Goal: Transaction & Acquisition: Book appointment/travel/reservation

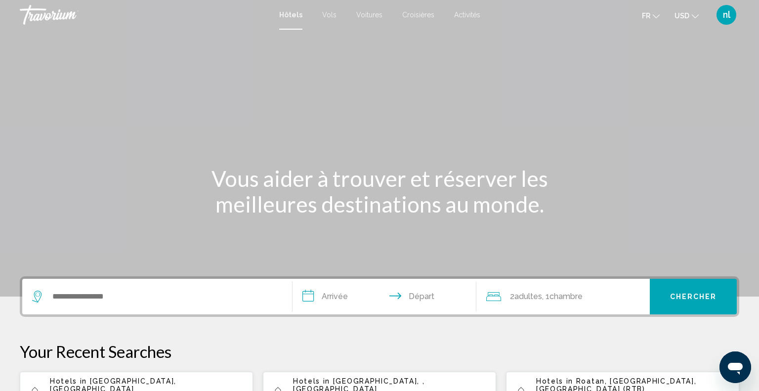
click at [180, 305] on div "Search widget" at bounding box center [157, 297] width 250 height 36
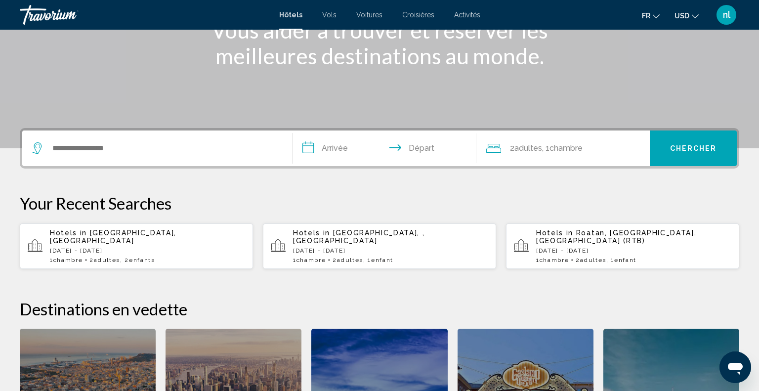
scroll to position [243, 0]
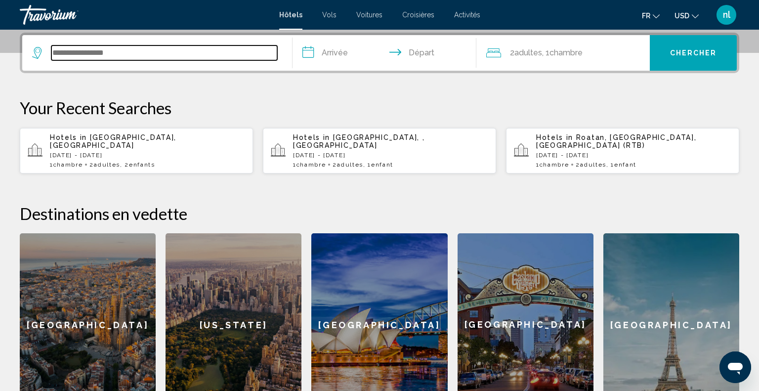
click at [93, 49] on input "Search widget" at bounding box center [164, 52] width 226 height 15
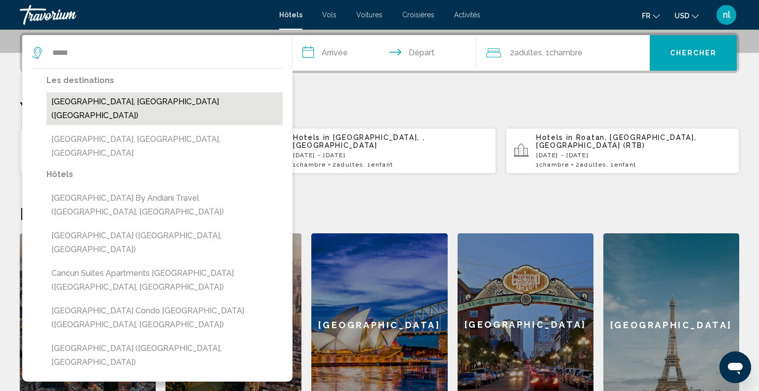
click at [91, 97] on button "[GEOGRAPHIC_DATA], [GEOGRAPHIC_DATA] ([GEOGRAPHIC_DATA])" at bounding box center [164, 108] width 236 height 33
type input "**********"
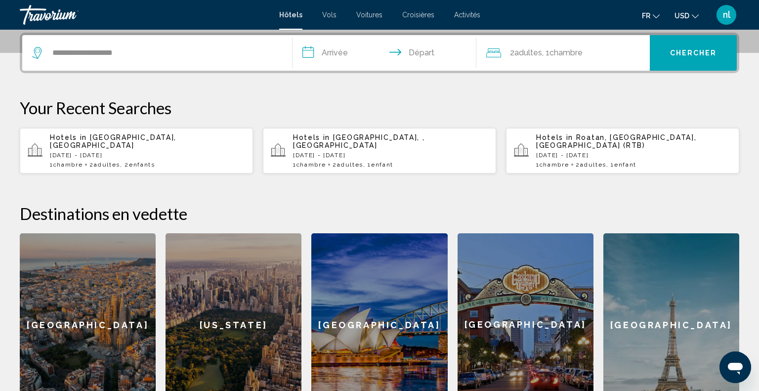
click at [347, 54] on input "**********" at bounding box center [386, 54] width 188 height 39
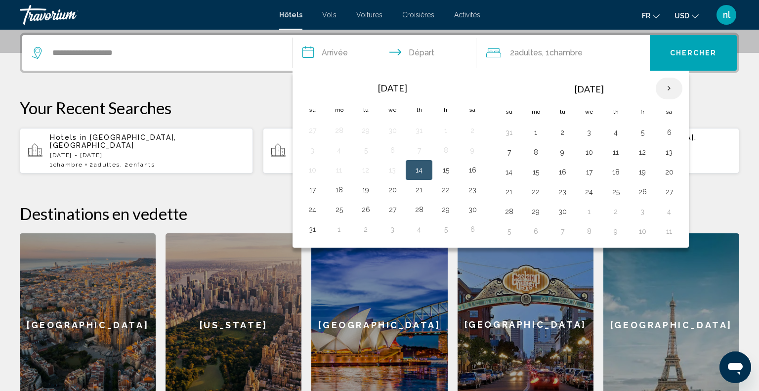
click at [663, 92] on th "Next month" at bounding box center [668, 89] width 27 height 22
click at [670, 88] on th "Next month" at bounding box center [668, 89] width 27 height 22
click at [563, 212] on button "25" at bounding box center [562, 211] width 16 height 14
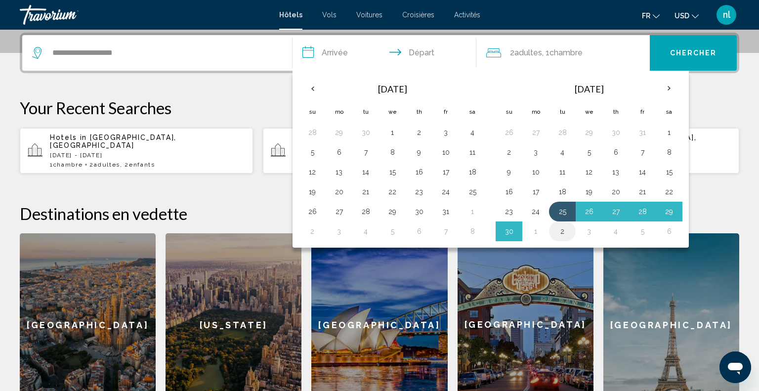
click at [561, 230] on button "2" at bounding box center [562, 231] width 16 height 14
type input "**********"
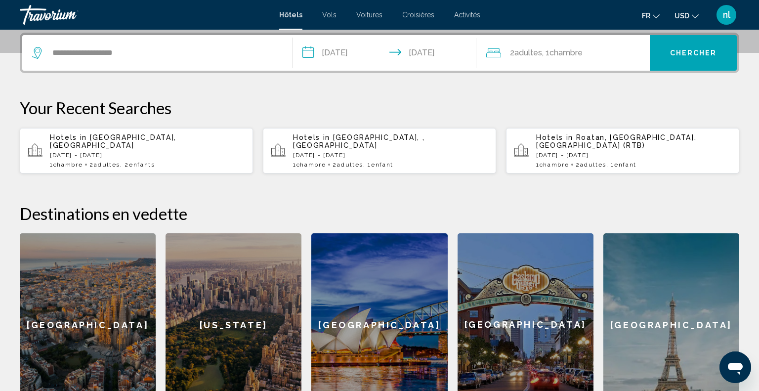
click at [665, 54] on button "Chercher" at bounding box center [692, 53] width 87 height 36
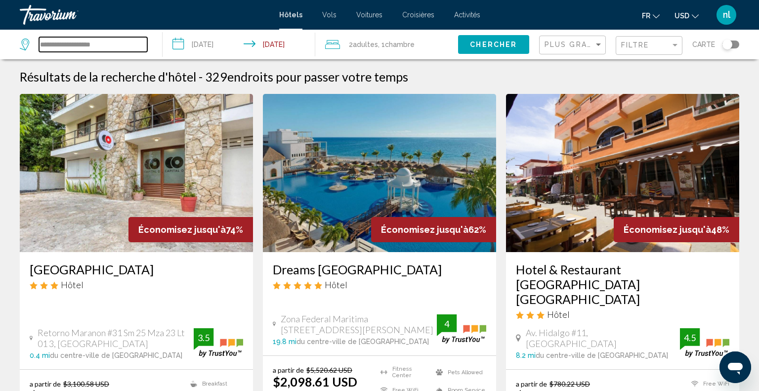
click at [115, 46] on input "**********" at bounding box center [93, 44] width 108 height 15
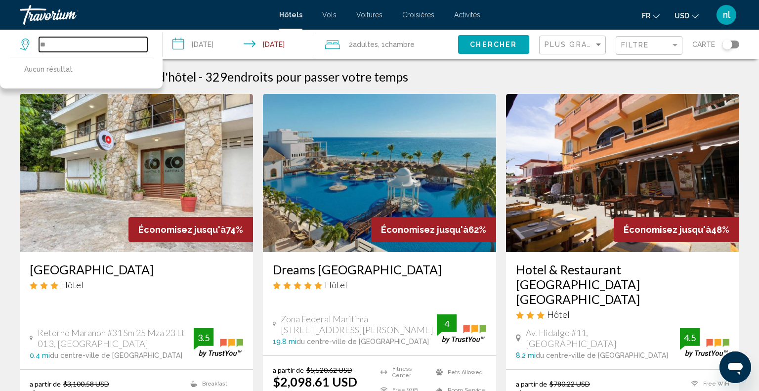
type input "*"
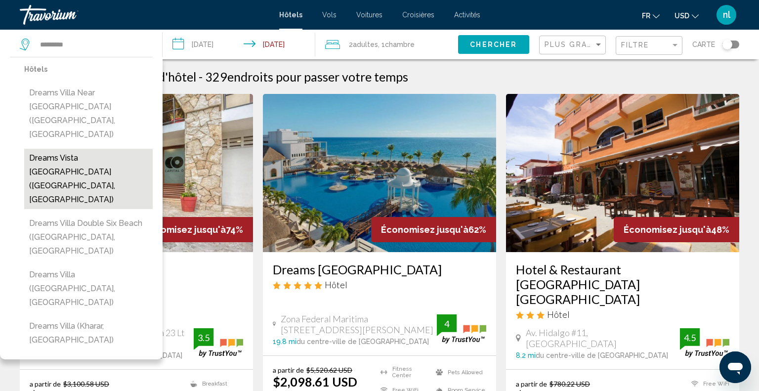
click at [87, 149] on button "Dreams Vista [GEOGRAPHIC_DATA] ([GEOGRAPHIC_DATA], [GEOGRAPHIC_DATA])" at bounding box center [88, 179] width 128 height 60
type input "**********"
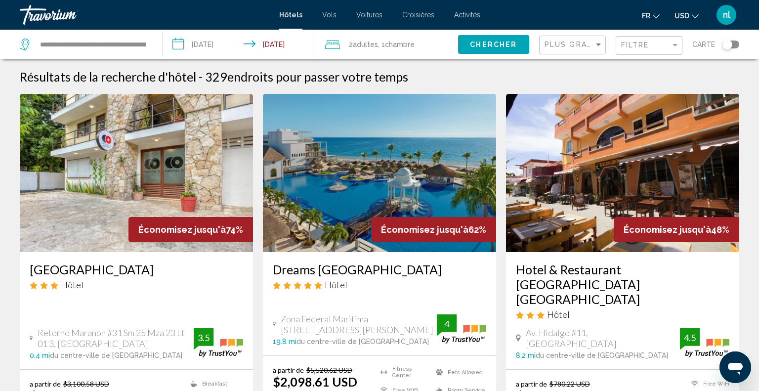
click at [478, 46] on span "Chercher" at bounding box center [493, 45] width 47 height 8
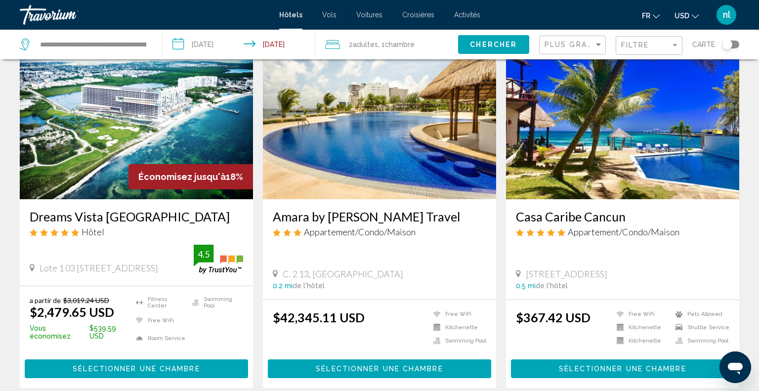
scroll to position [51, 0]
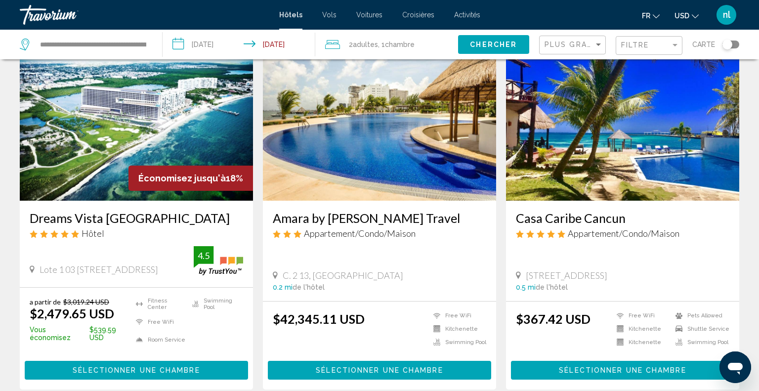
click at [695, 14] on icon "Change currency" at bounding box center [694, 16] width 7 height 7
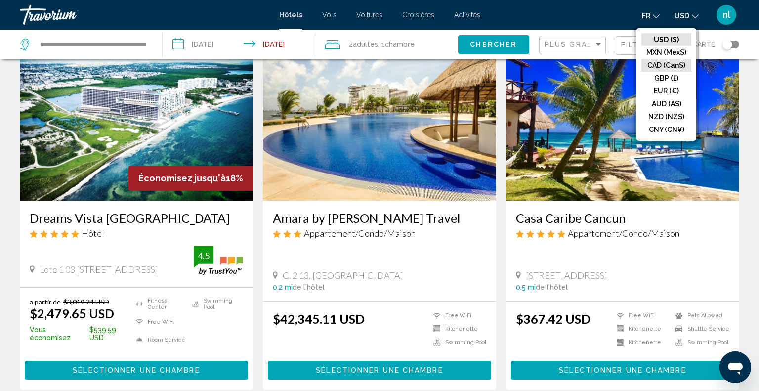
click at [673, 64] on button "CAD (Can$)" at bounding box center [666, 65] width 50 height 13
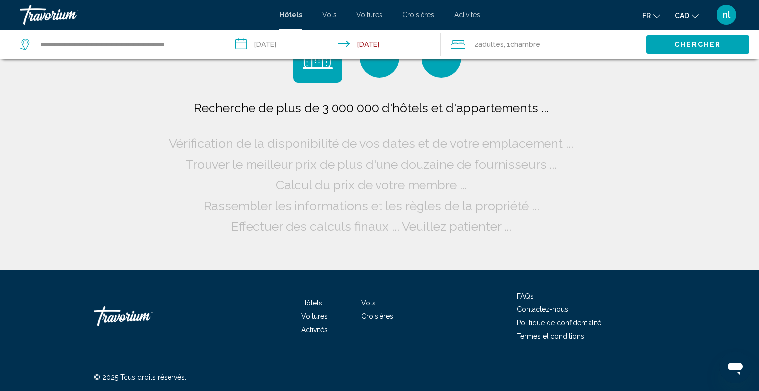
scroll to position [0, 0]
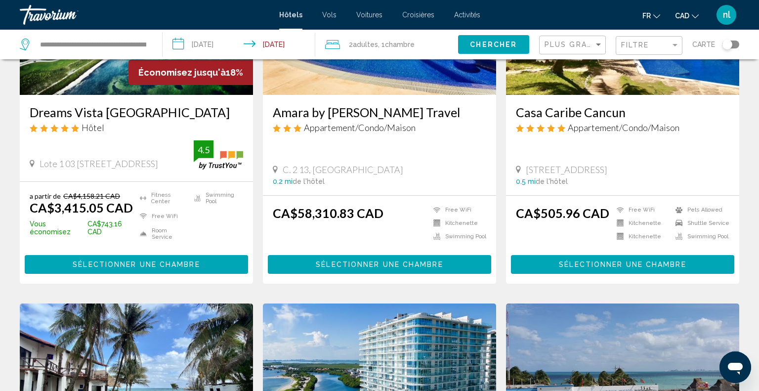
scroll to position [158, 0]
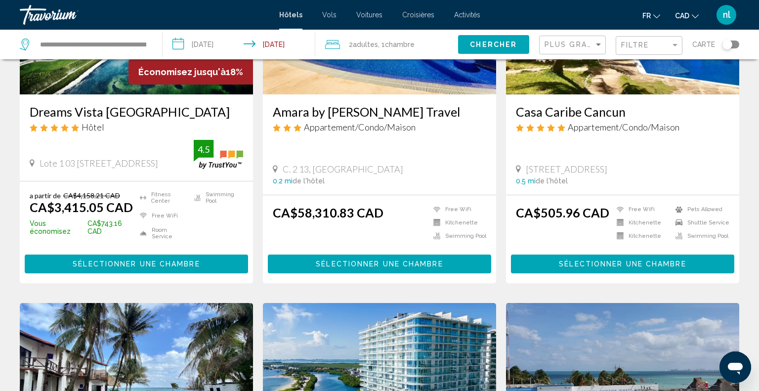
click at [170, 268] on span "Sélectionner une chambre" at bounding box center [136, 264] width 127 height 8
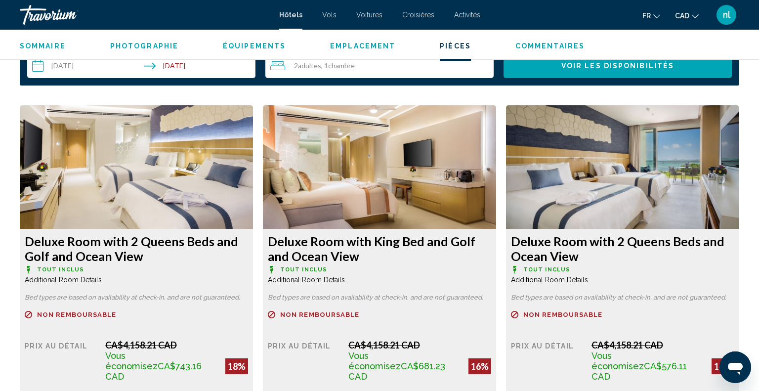
scroll to position [1296, 0]
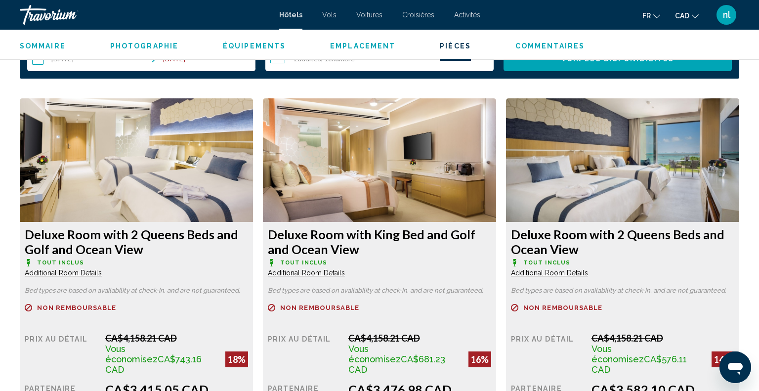
click at [248, 322] on div "Remboursable Non remboursable Non remboursable" at bounding box center [136, 313] width 223 height 19
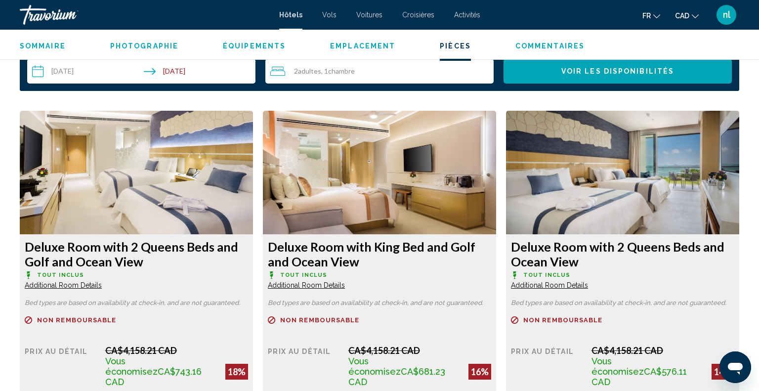
scroll to position [1196, 0]
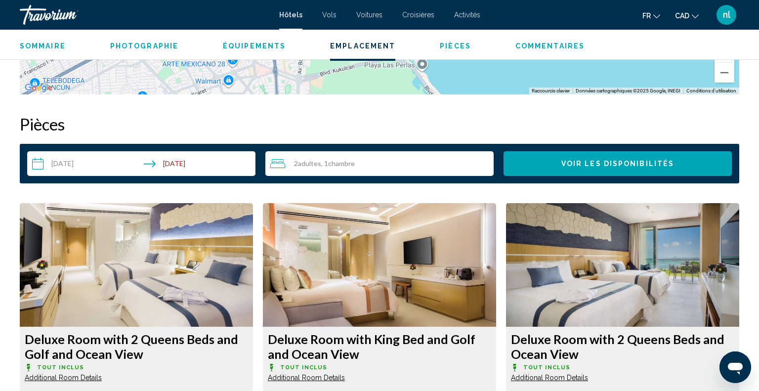
click at [211, 256] on img "Main content" at bounding box center [136, 264] width 233 height 123
click at [189, 167] on input "**********" at bounding box center [143, 165] width 232 height 28
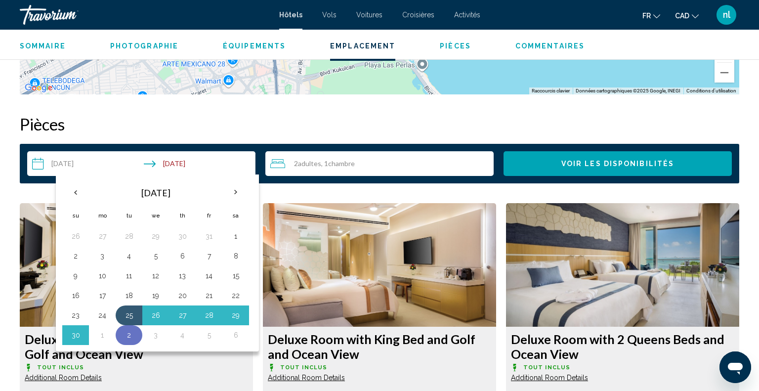
click at [125, 337] on button "2" at bounding box center [129, 335] width 16 height 14
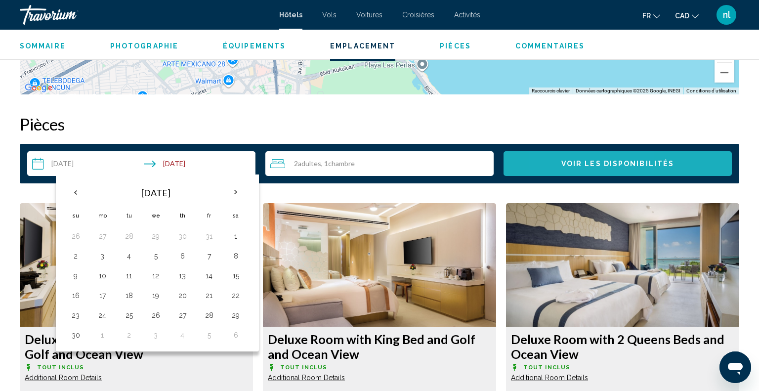
click at [567, 162] on span "Voir les disponibilités" at bounding box center [617, 164] width 113 height 8
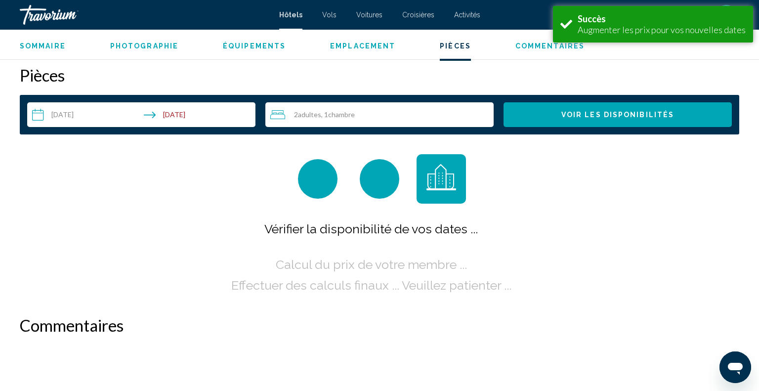
scroll to position [1250, 0]
